Goal: Transaction & Acquisition: Purchase product/service

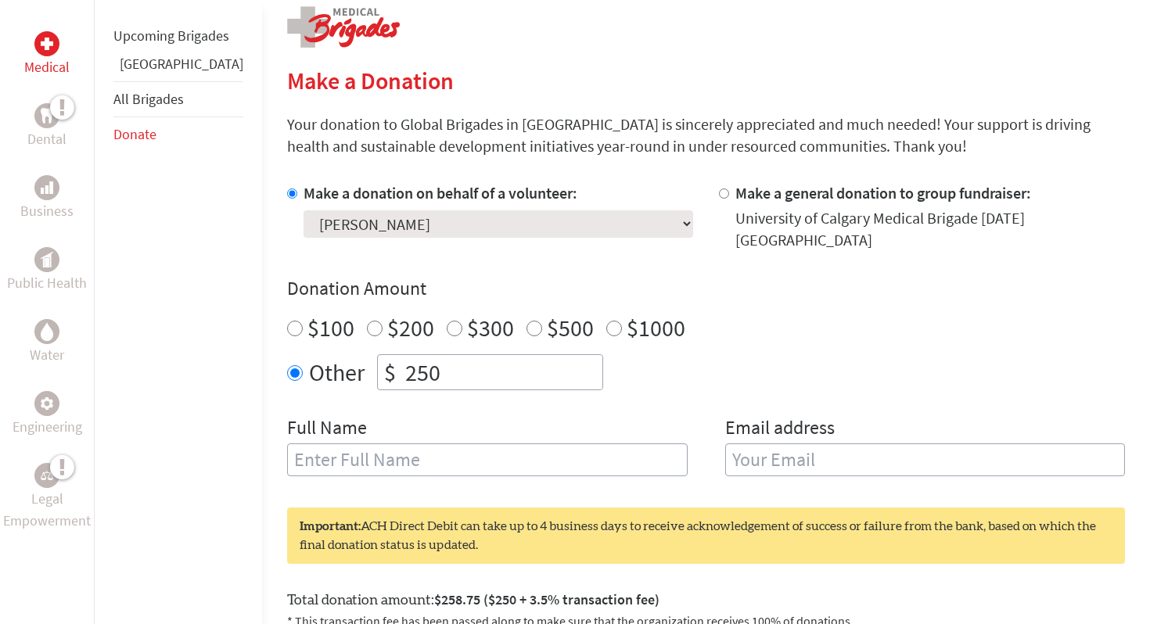
scroll to position [328, 0]
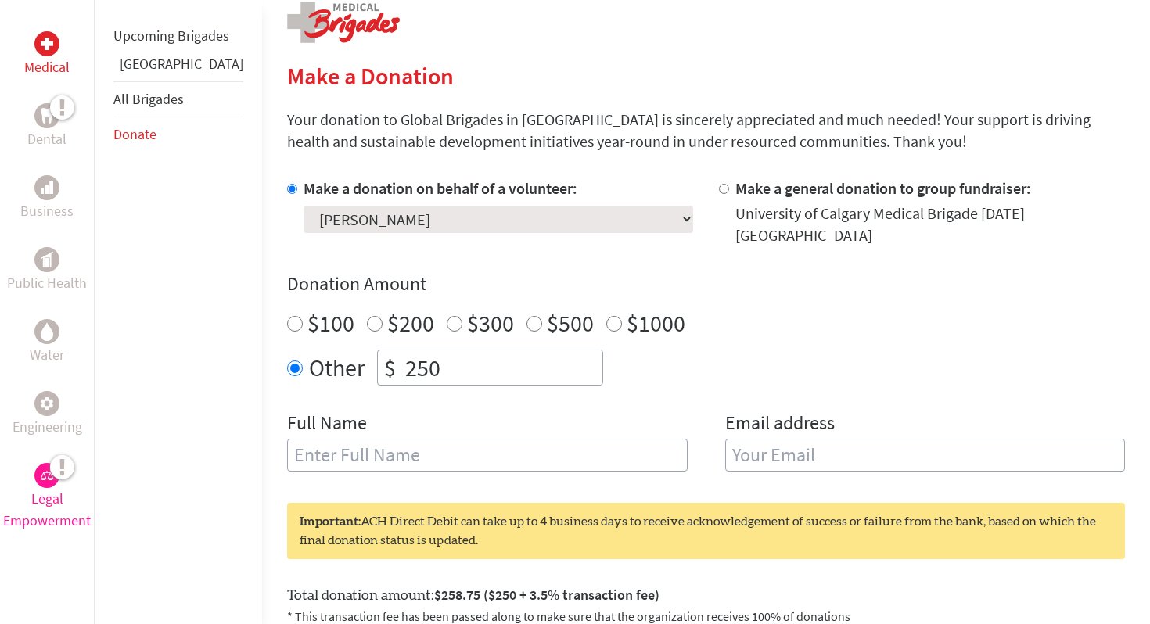
click at [42, 471] on img at bounding box center [47, 475] width 13 height 9
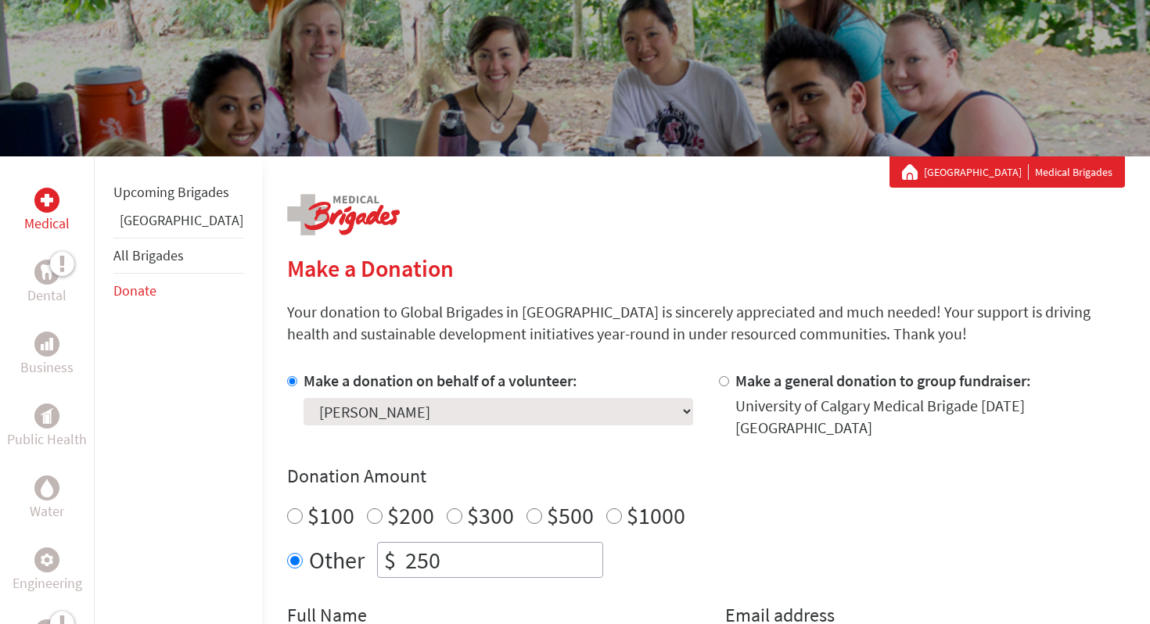
scroll to position [138, 0]
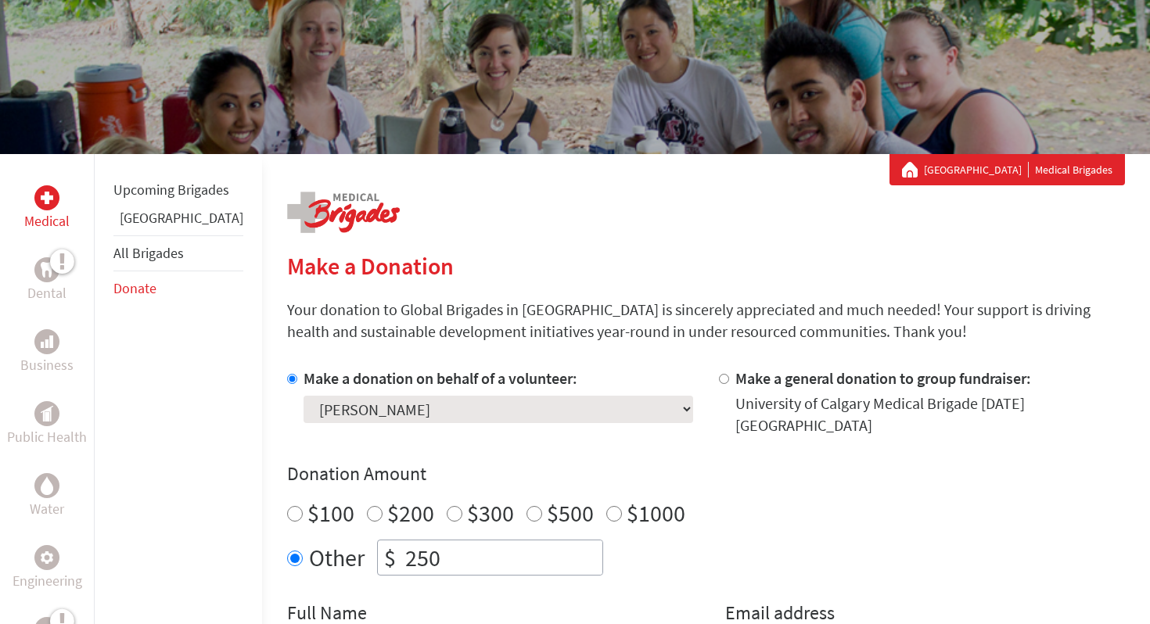
click at [431, 412] on select "Select a volunteer... [PERSON_NAME] [PERSON_NAME] [PERSON_NAME] [PERSON_NAME] […" at bounding box center [497, 409] width 389 height 27
select select
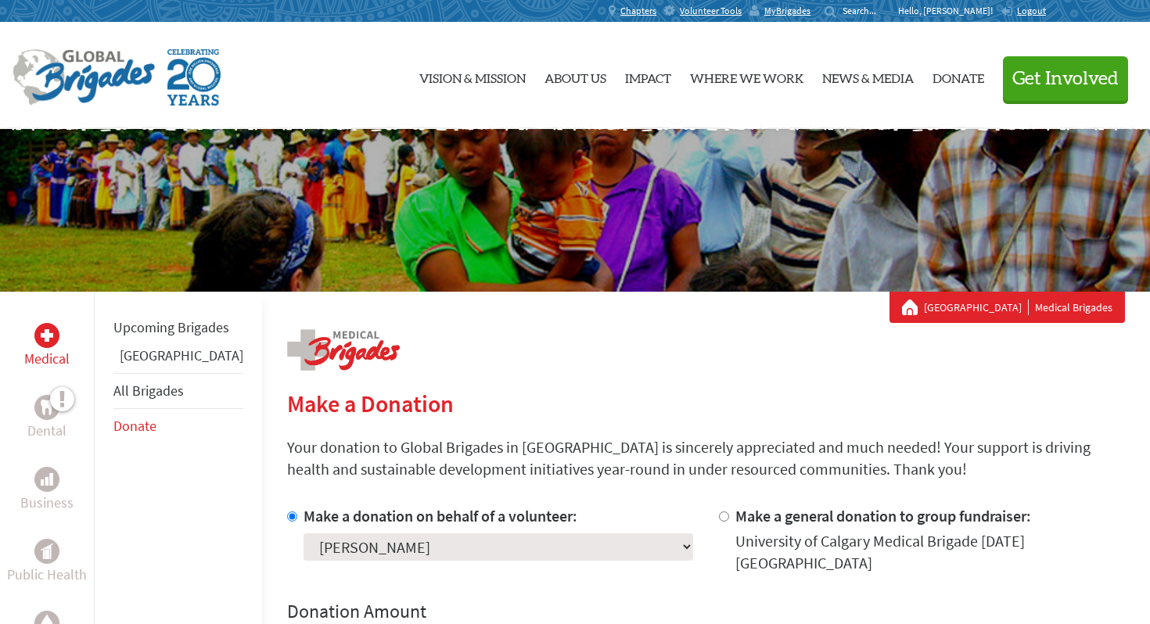
click at [401, 540] on select "Select a volunteer... [PERSON_NAME] [PERSON_NAME] [PERSON_NAME] [PERSON_NAME] […" at bounding box center [497, 546] width 389 height 27
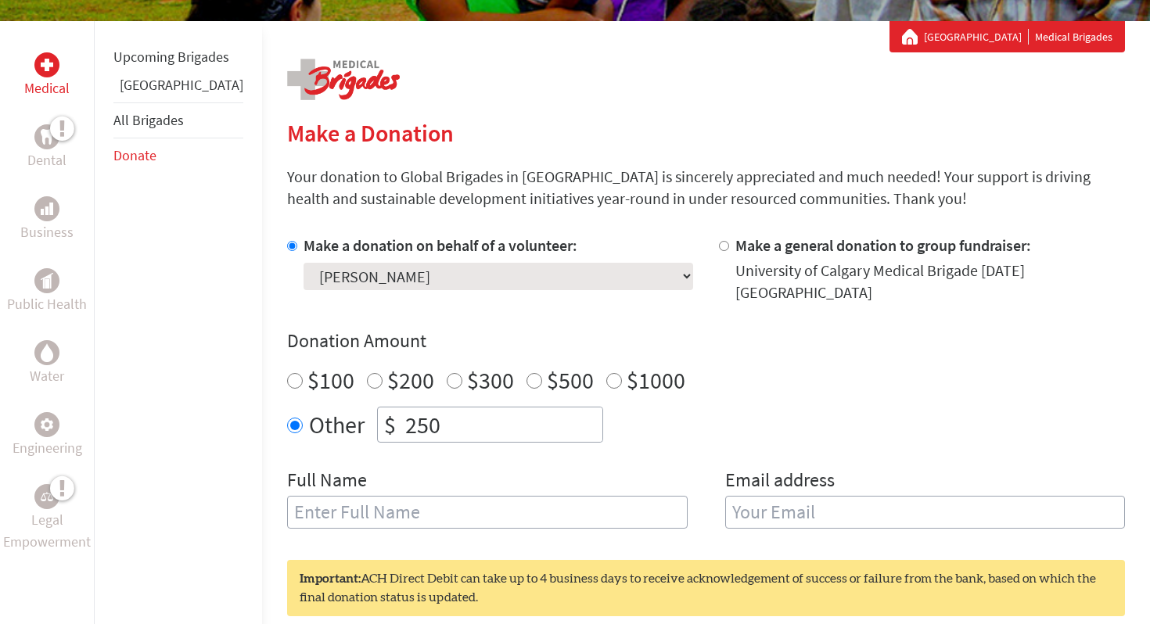
scroll to position [278, 0]
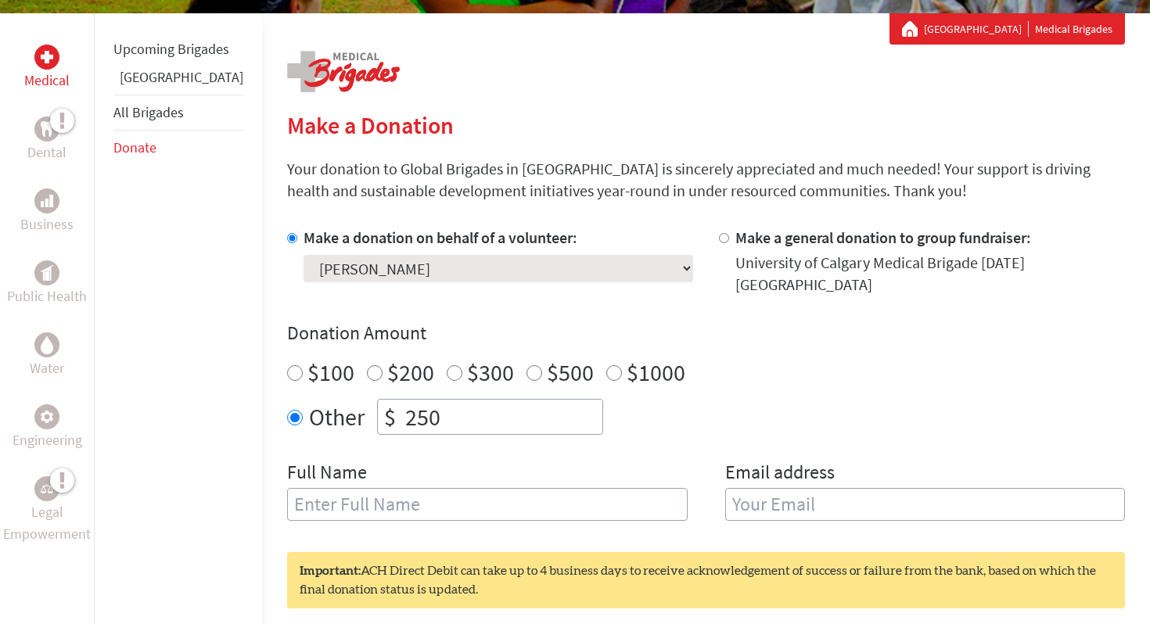
click at [381, 270] on select "Select a volunteer... [PERSON_NAME] [PERSON_NAME] [PERSON_NAME] [PERSON_NAME] […" at bounding box center [497, 268] width 389 height 27
select select "05CCF425-9FF1-11F0-9E6E-42010A400005"
click at [499, 284] on div "Make a donation on behalf of a volunteer: Select a volunteer... [PERSON_NAME] […" at bounding box center [706, 383] width 838 height 313
